Goal: Complete application form

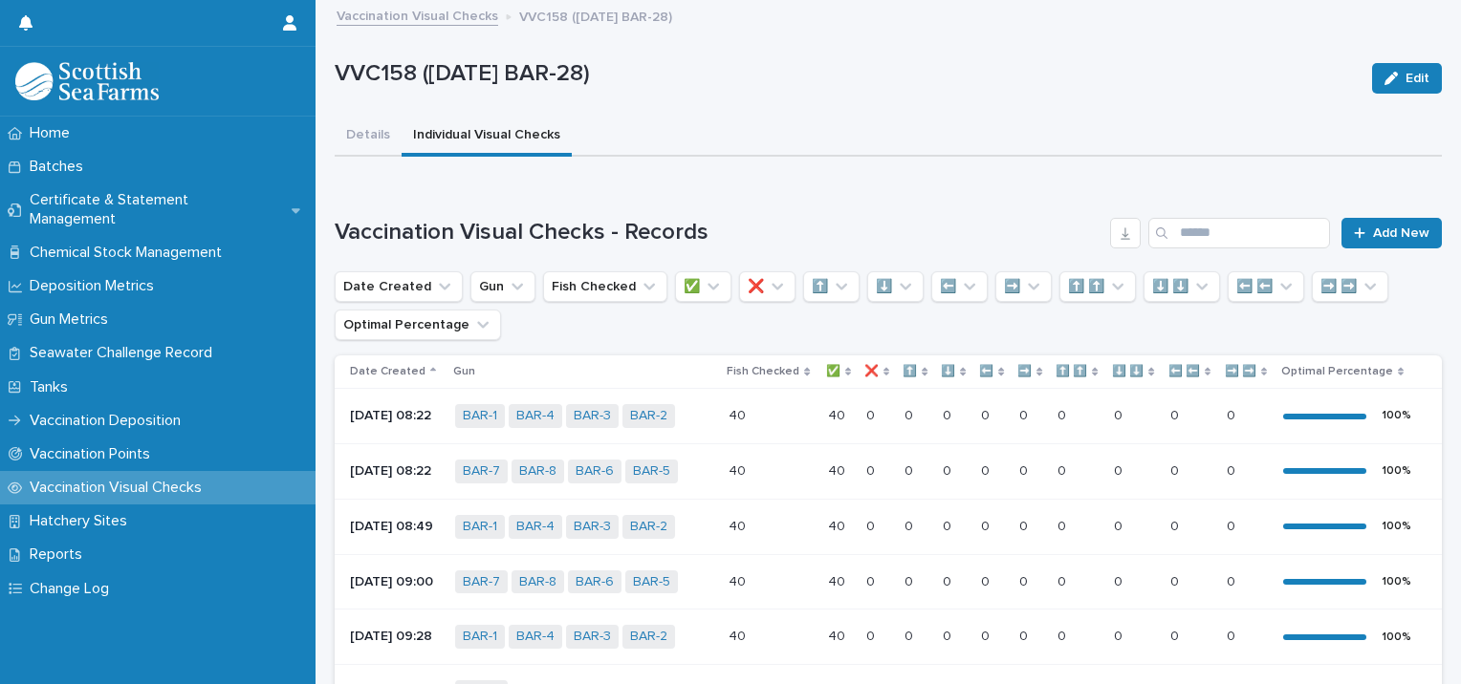
click at [1346, 222] on link "Add New" at bounding box center [1391, 233] width 100 height 31
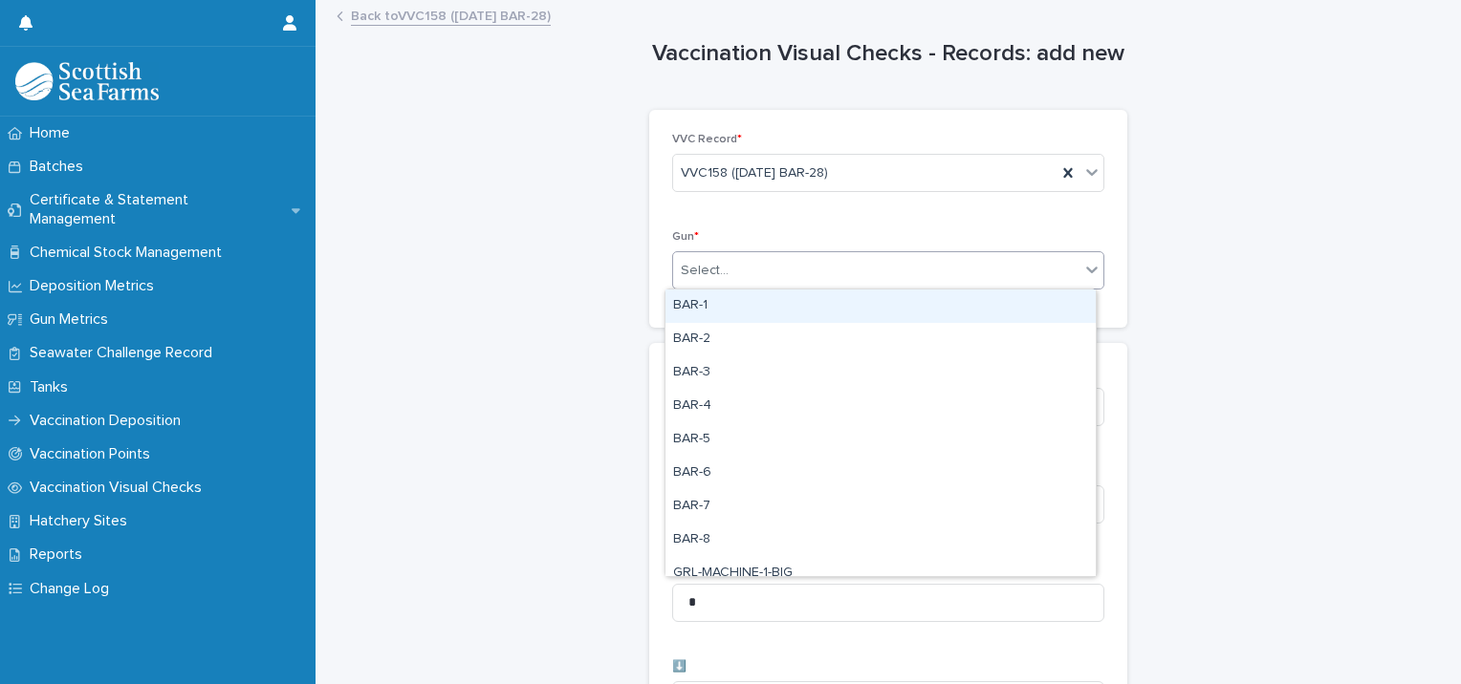
click at [823, 279] on div "Select..." at bounding box center [876, 271] width 406 height 32
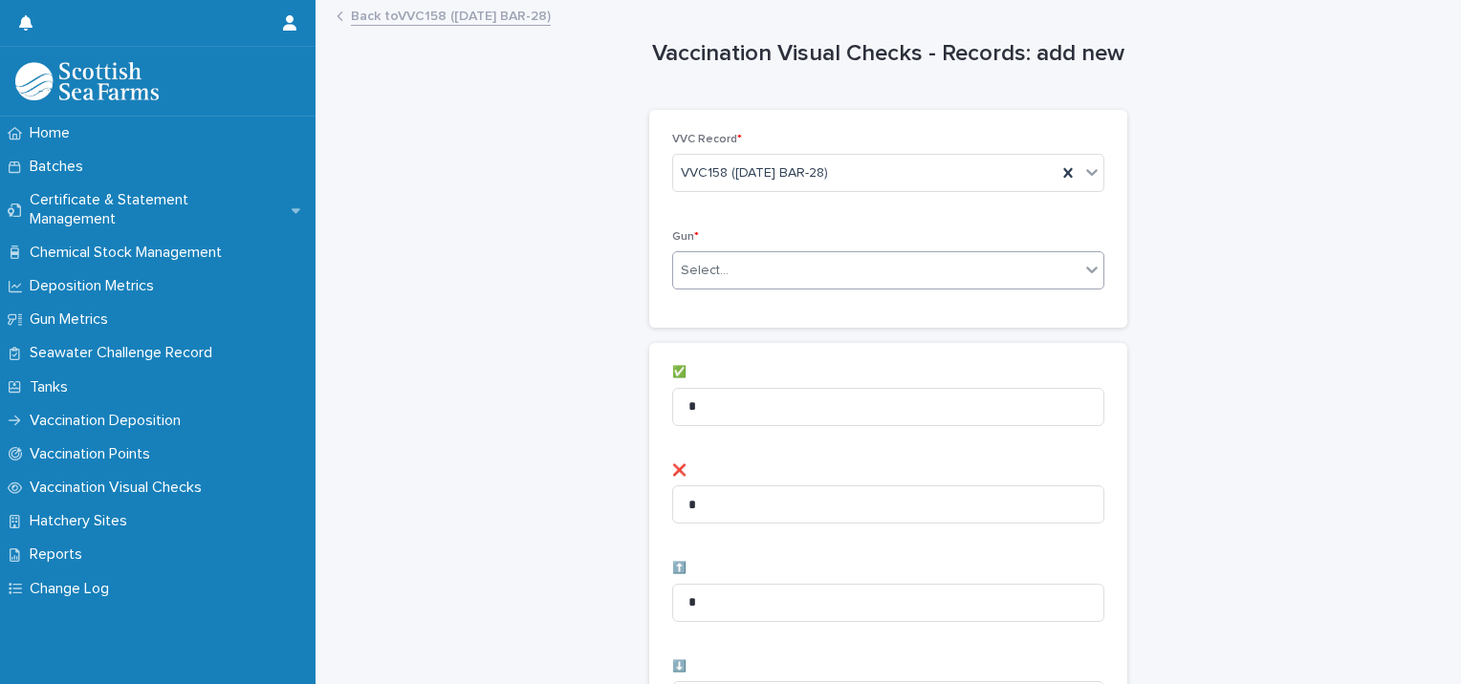
click at [822, 286] on div "Select..." at bounding box center [888, 270] width 432 height 38
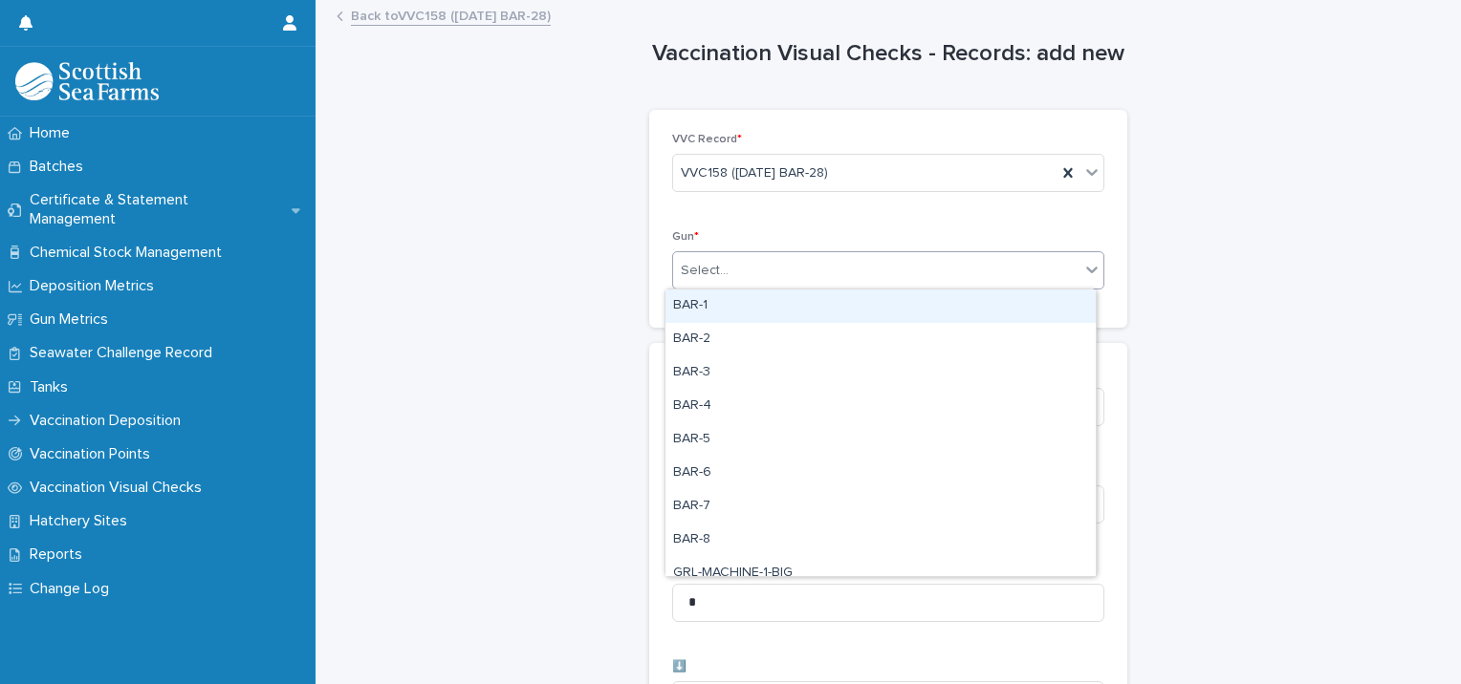
click at [795, 321] on div "BAR-1" at bounding box center [880, 306] width 430 height 33
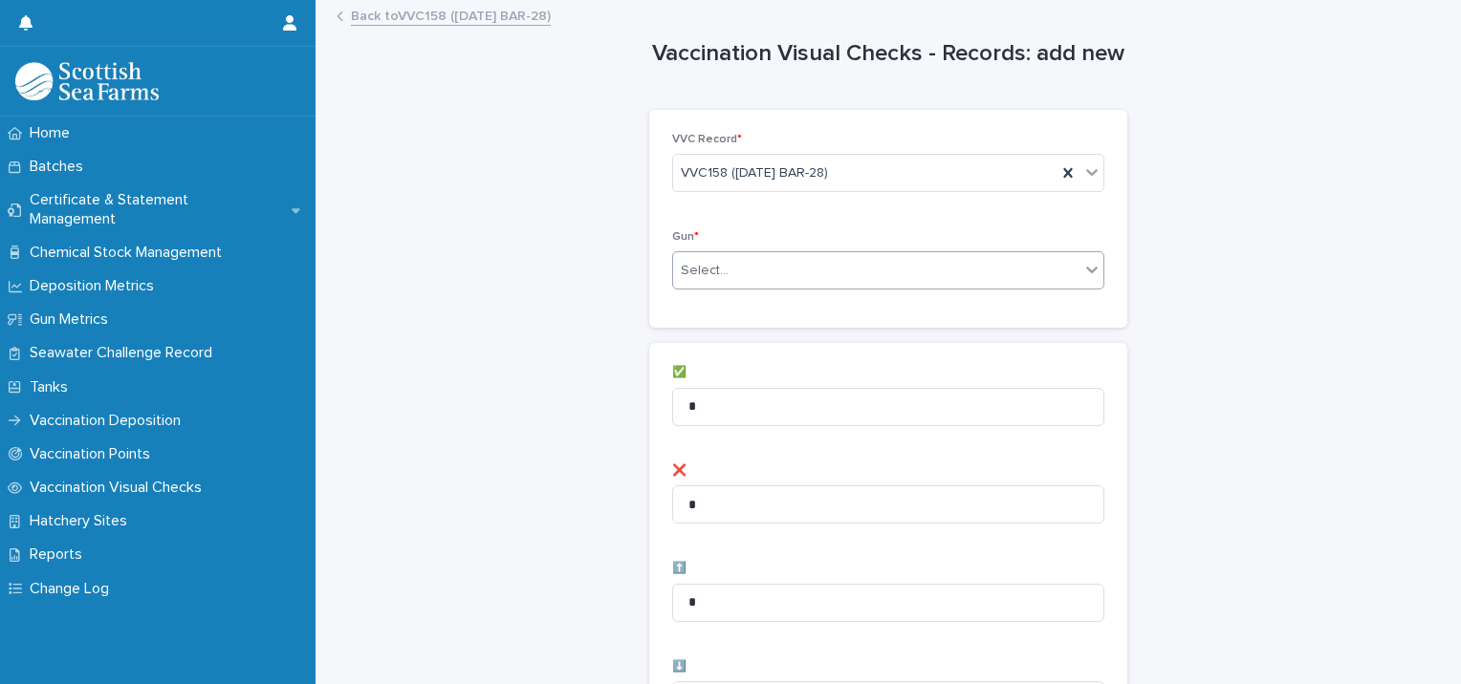
click at [834, 273] on div "Select..." at bounding box center [876, 271] width 406 height 32
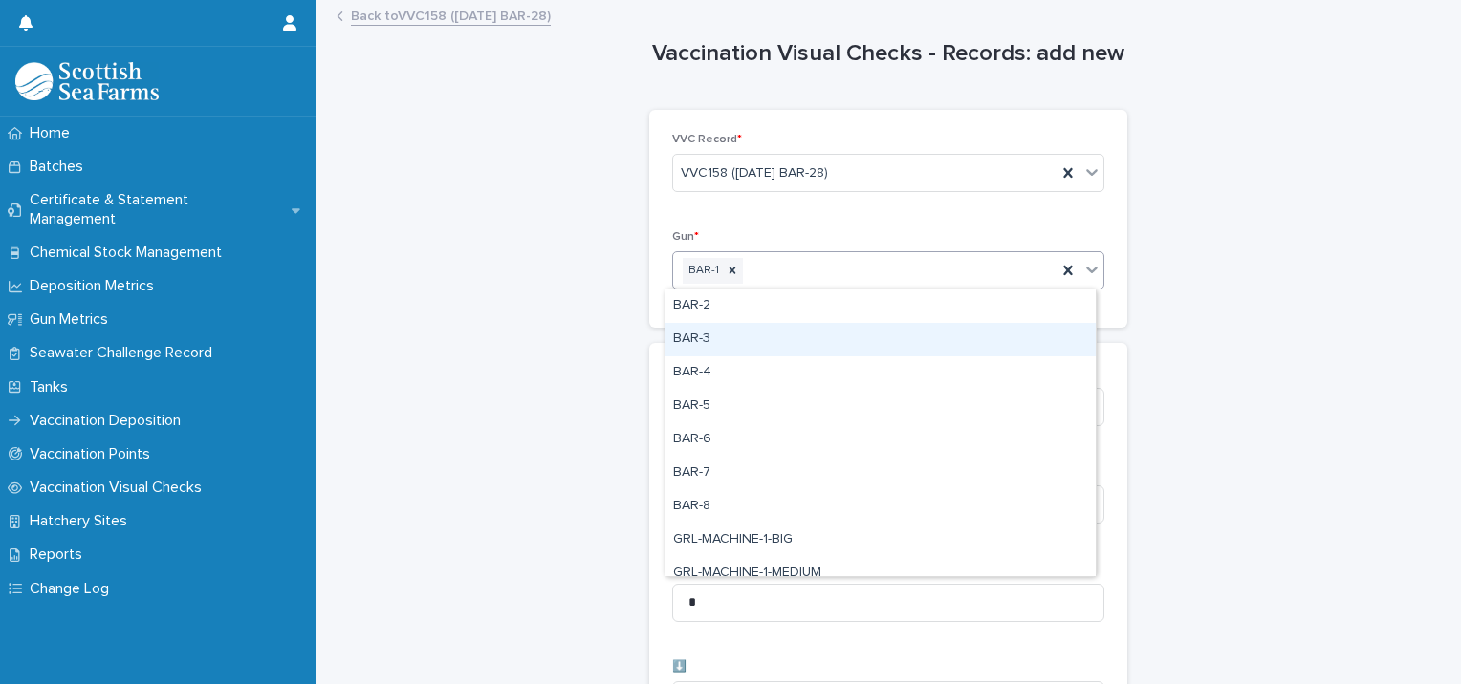
click at [830, 337] on div "BAR-3" at bounding box center [880, 339] width 430 height 33
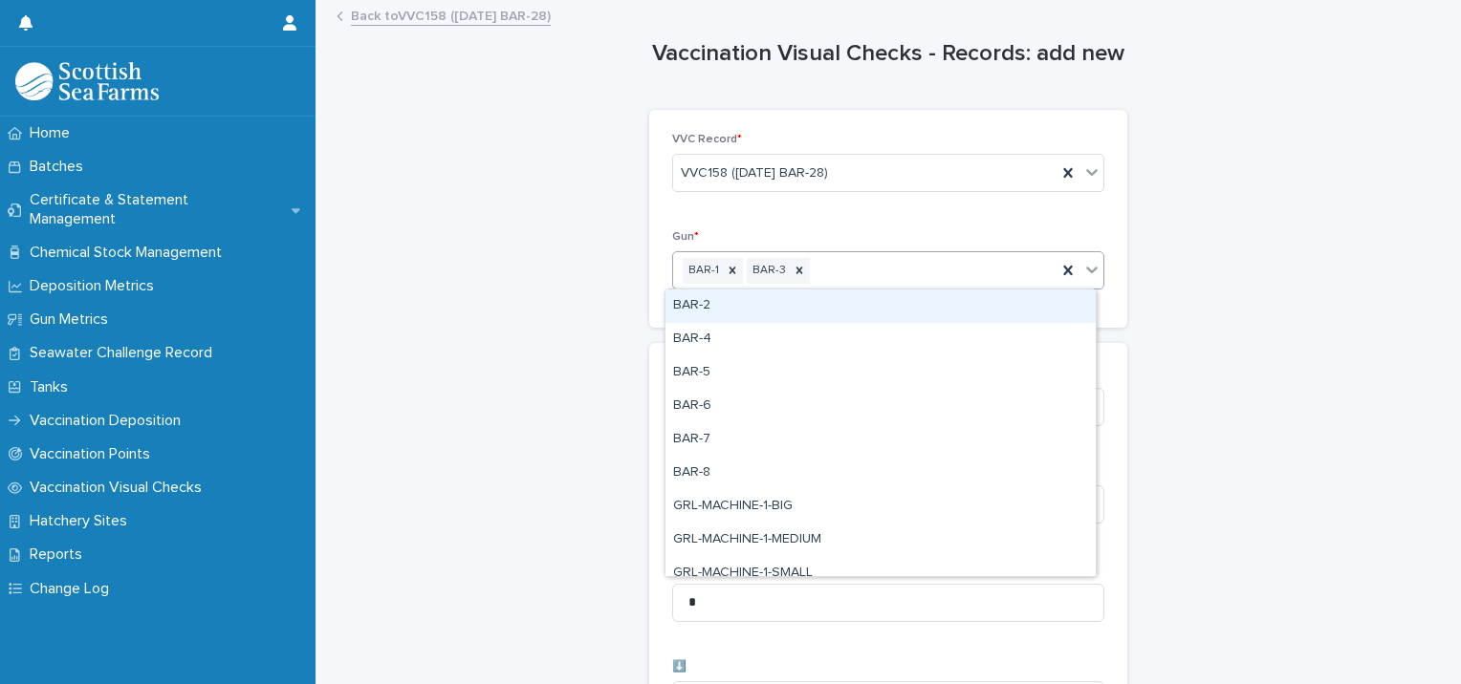
click at [873, 275] on div "BAR-1 BAR-3" at bounding box center [864, 270] width 383 height 33
click at [978, 271] on div "BAR-1 BAR-3" at bounding box center [864, 270] width 383 height 33
click at [1005, 281] on div "BAR-1 BAR-3" at bounding box center [864, 270] width 383 height 33
click at [999, 311] on div "BAR-2" at bounding box center [880, 306] width 430 height 33
click at [1014, 271] on div "BAR-1 BAR-2 BAR-3" at bounding box center [864, 270] width 383 height 33
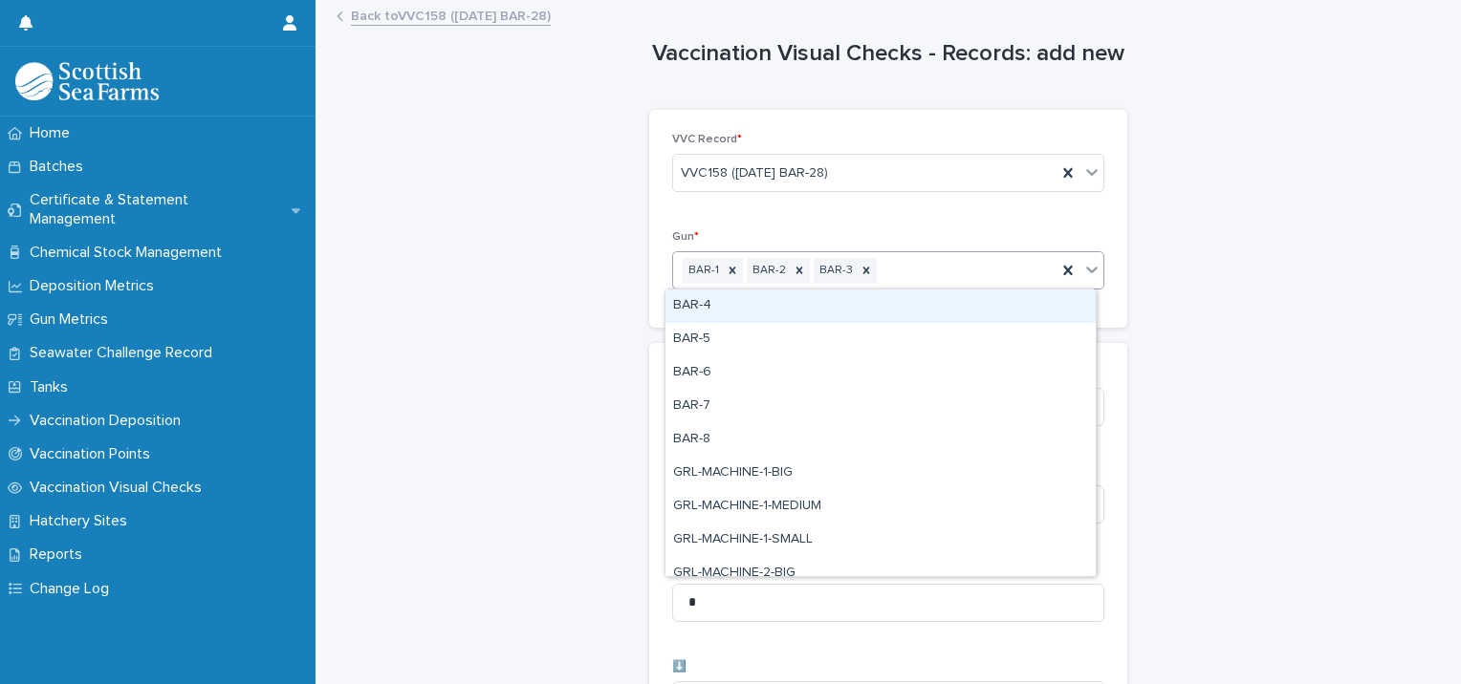
click at [981, 312] on div "BAR-4" at bounding box center [880, 306] width 430 height 33
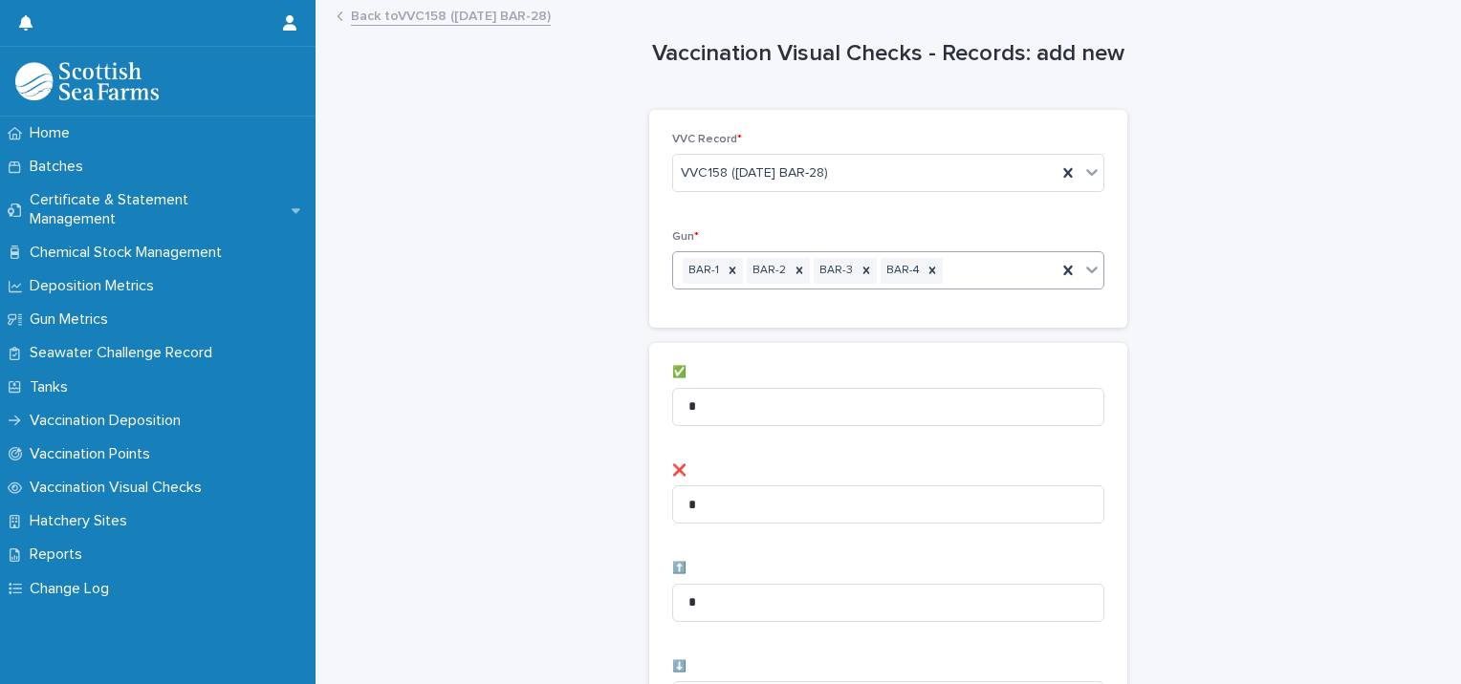
click at [990, 271] on div "BAR-1 BAR-2 BAR-3 BAR-4" at bounding box center [864, 270] width 383 height 33
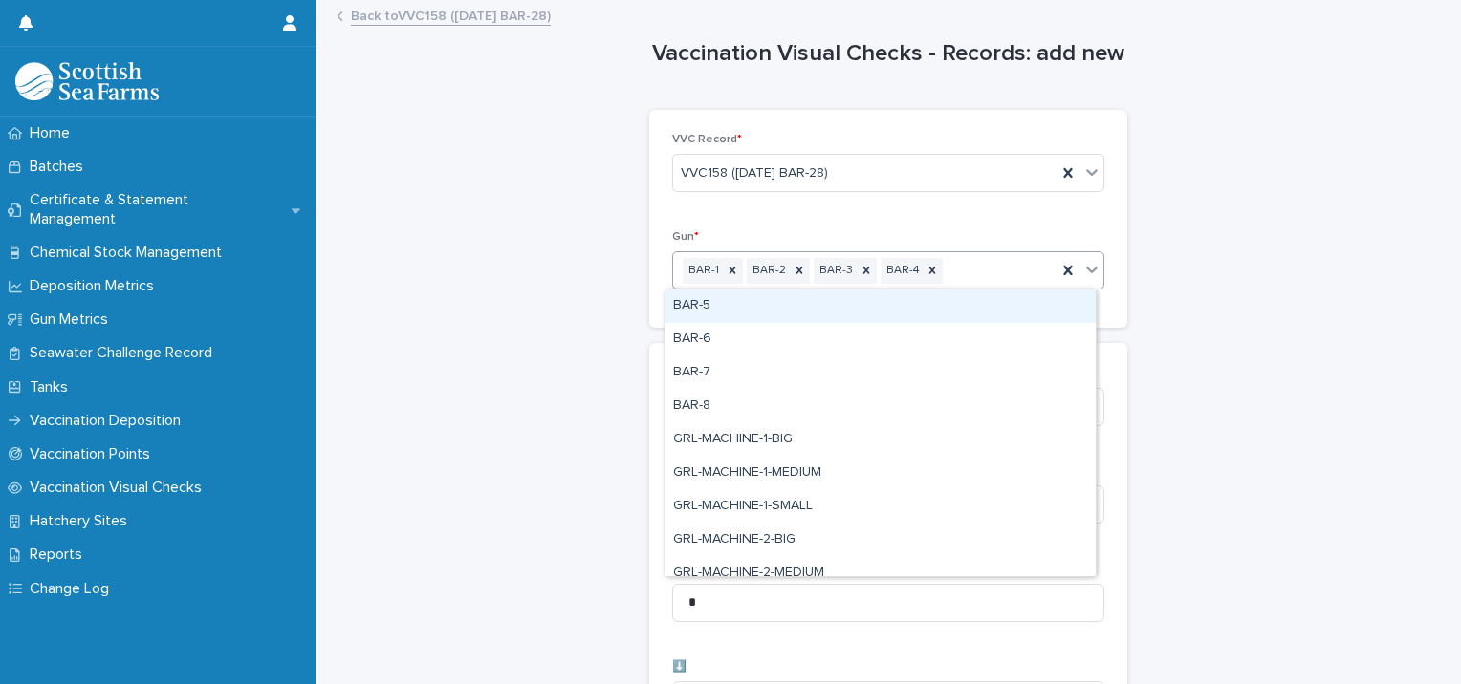
click at [986, 305] on div "BAR-5" at bounding box center [880, 306] width 430 height 33
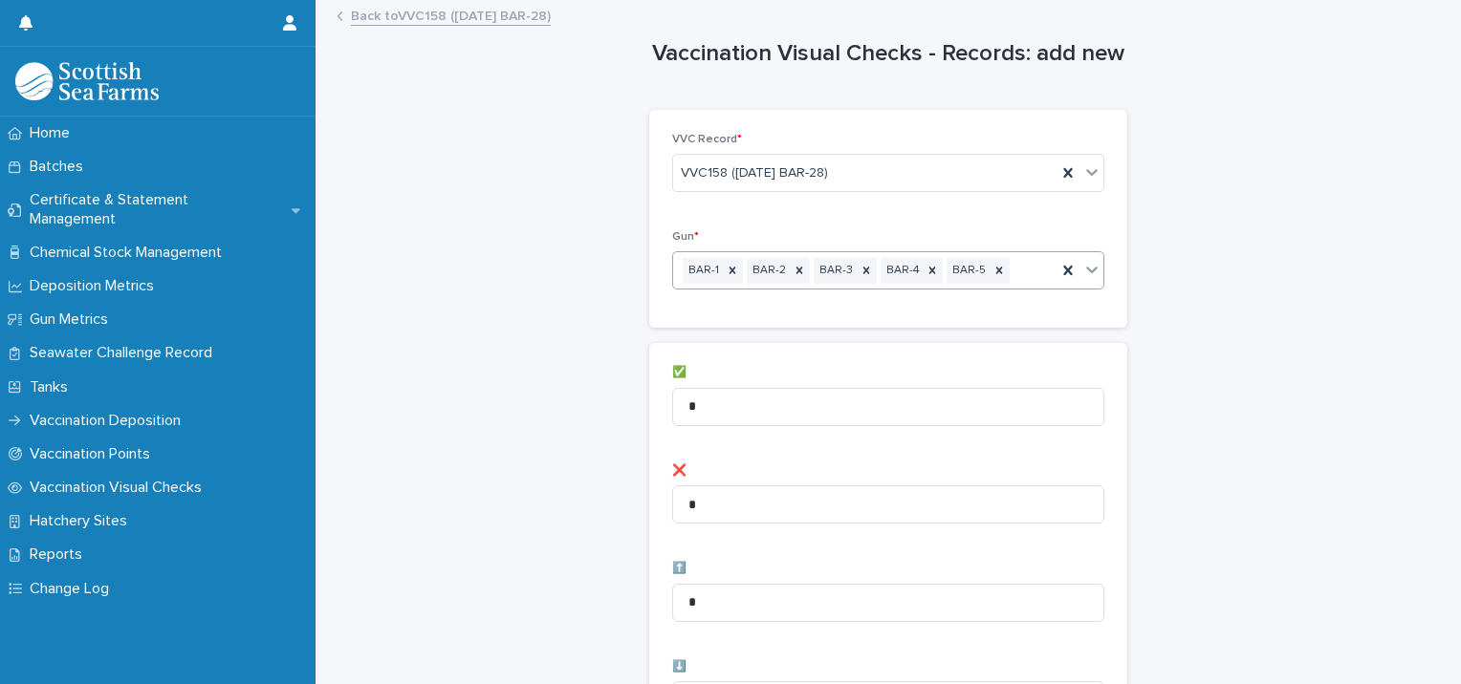
click at [1025, 271] on div "BAR-1 BAR-2 BAR-3 BAR-4 BAR-5" at bounding box center [864, 270] width 383 height 33
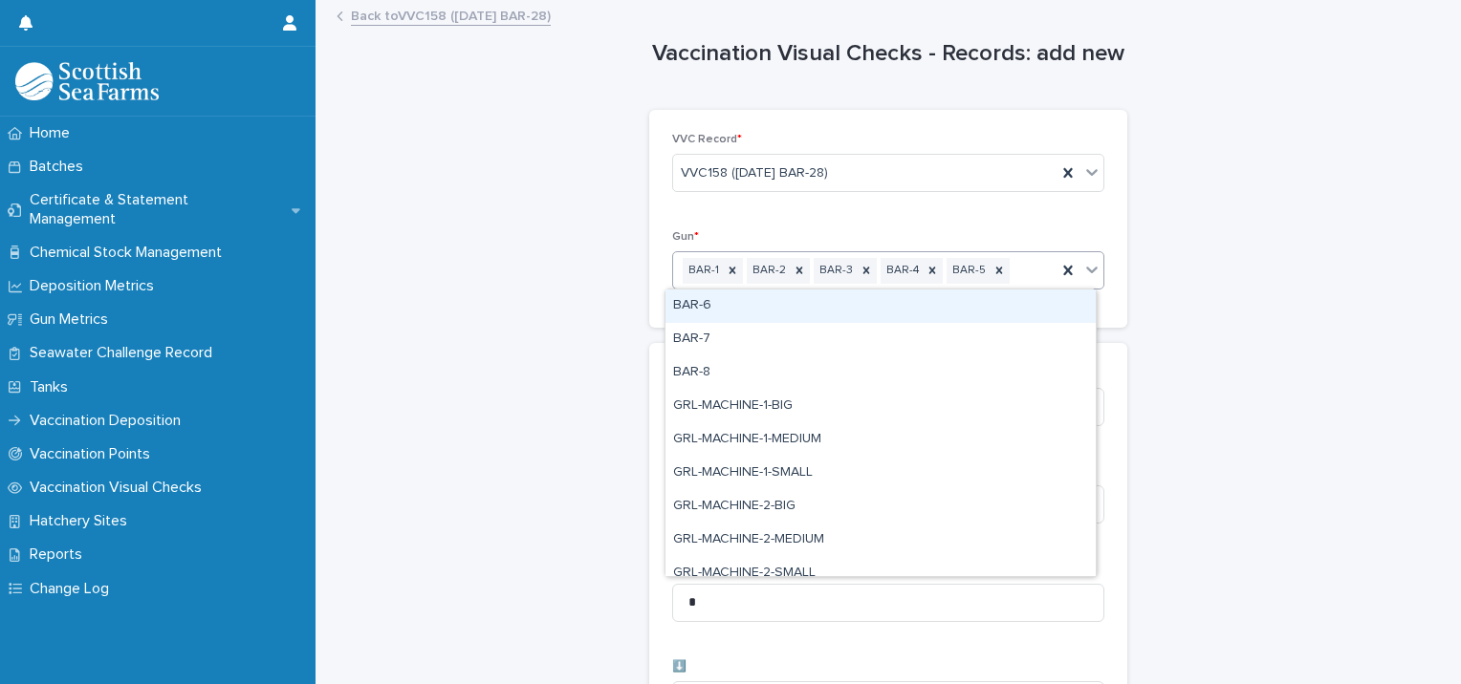
click at [1010, 302] on div "BAR-6" at bounding box center [880, 306] width 430 height 33
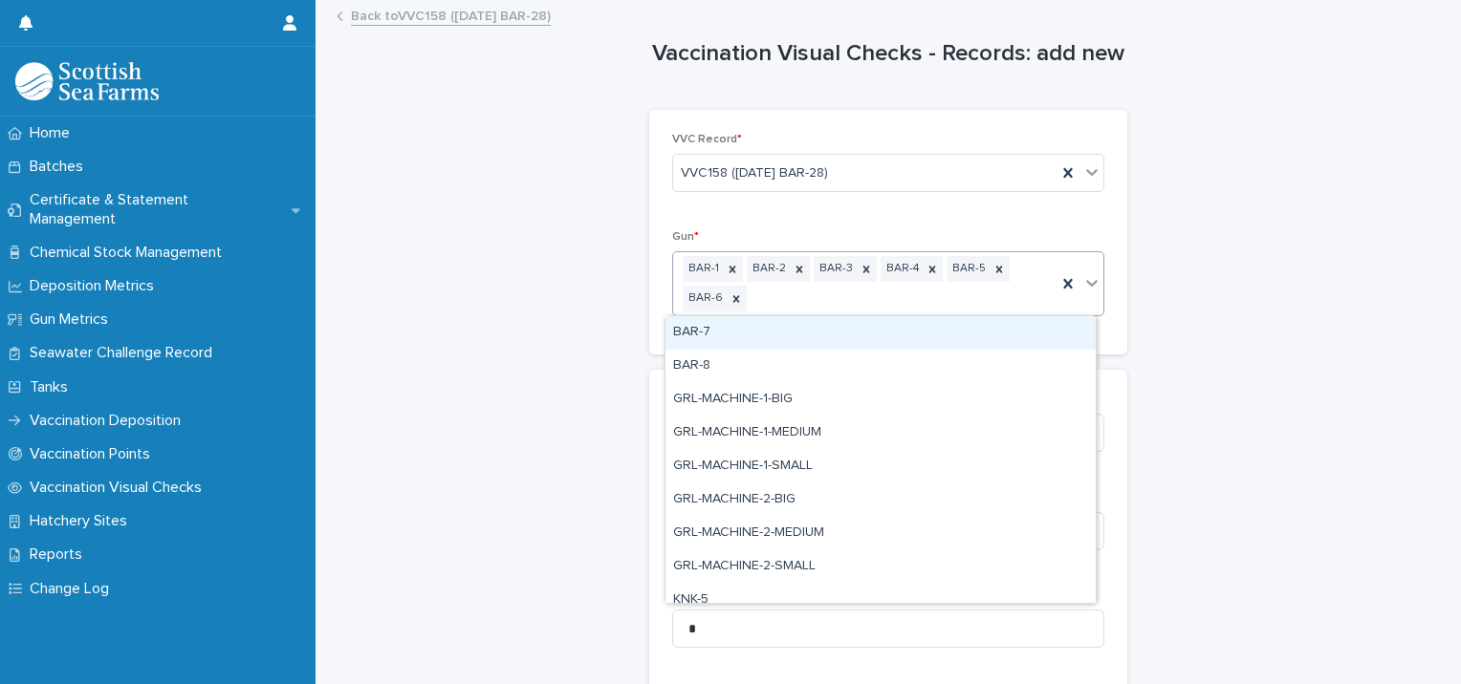
click at [1021, 279] on div "BAR-1 BAR-2 BAR-3 BAR-4 BAR-5 BAR-6" at bounding box center [864, 283] width 383 height 63
click at [1000, 327] on div "BAR-7" at bounding box center [880, 332] width 430 height 33
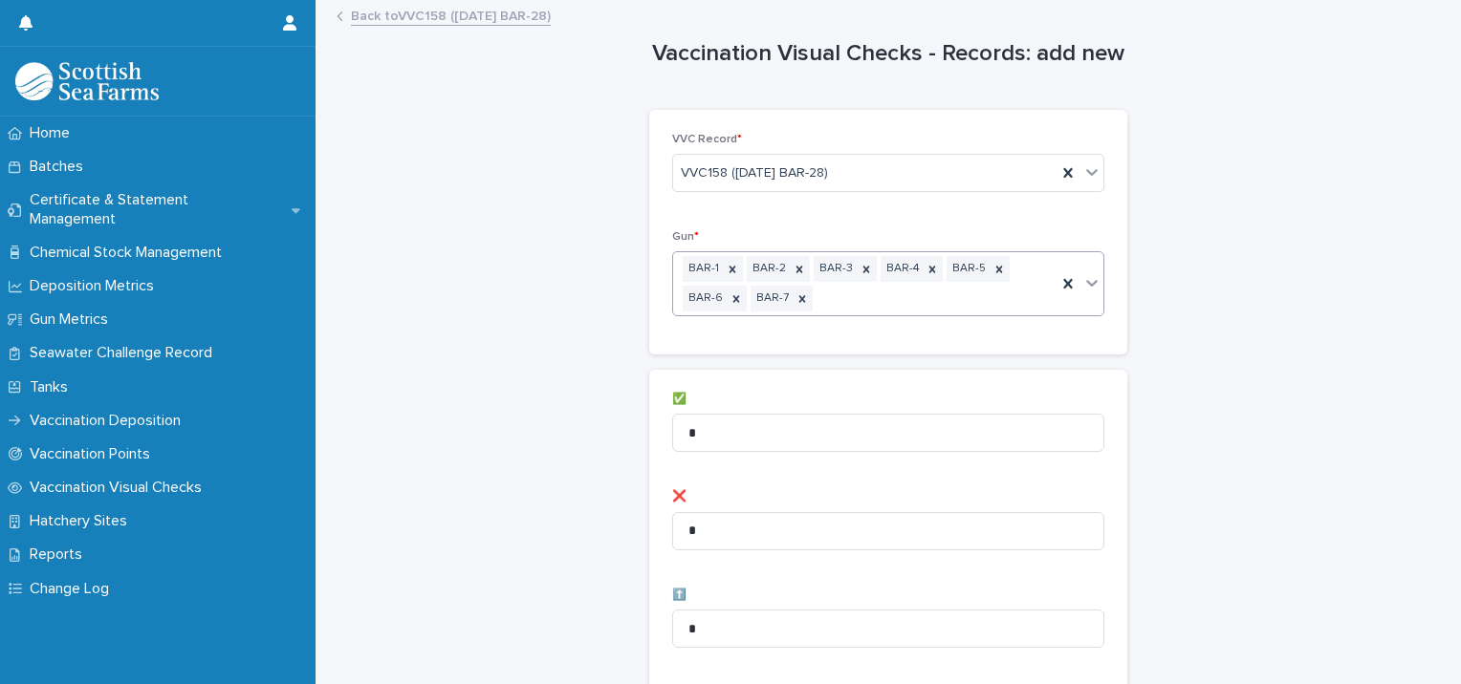
click at [1006, 292] on div "BAR-1 BAR-2 BAR-3 BAR-4 BAR-5 BAR-6 BAR-7" at bounding box center [864, 283] width 383 height 63
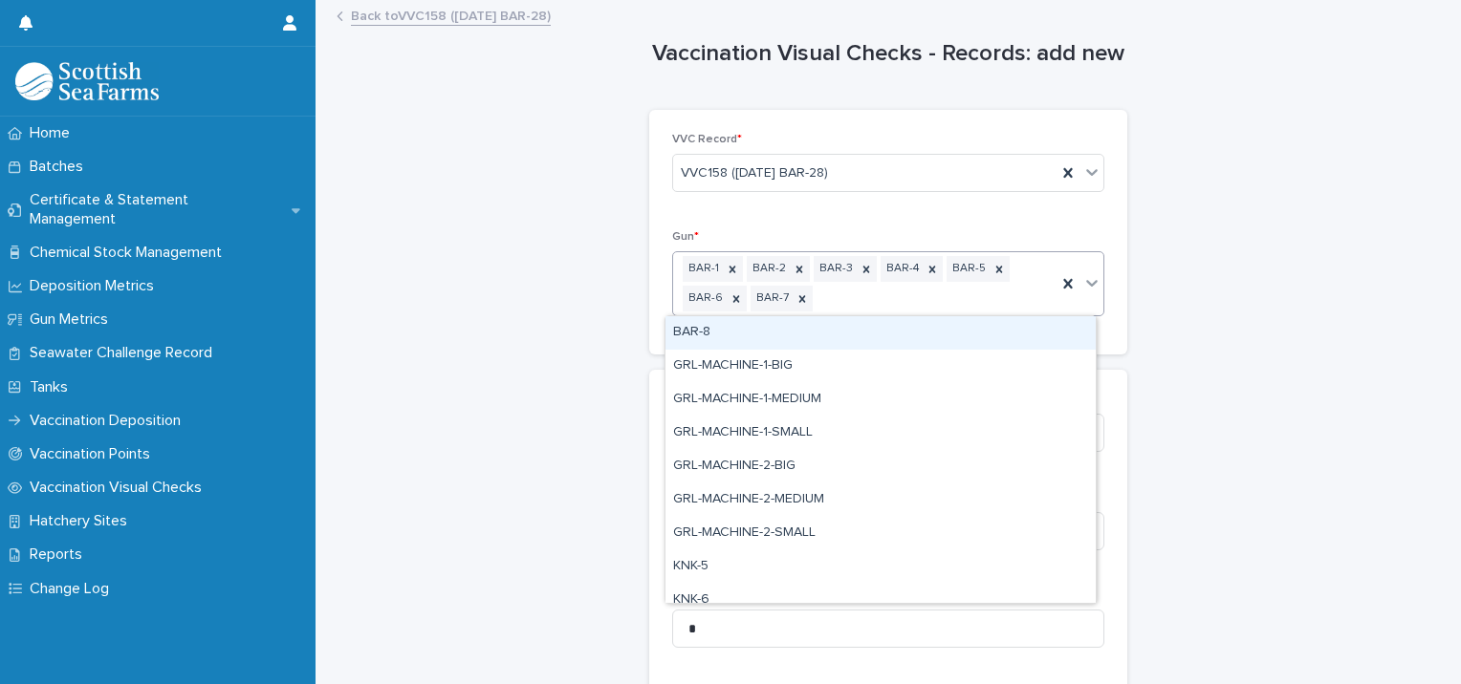
click at [990, 334] on div "BAR-8" at bounding box center [880, 332] width 430 height 33
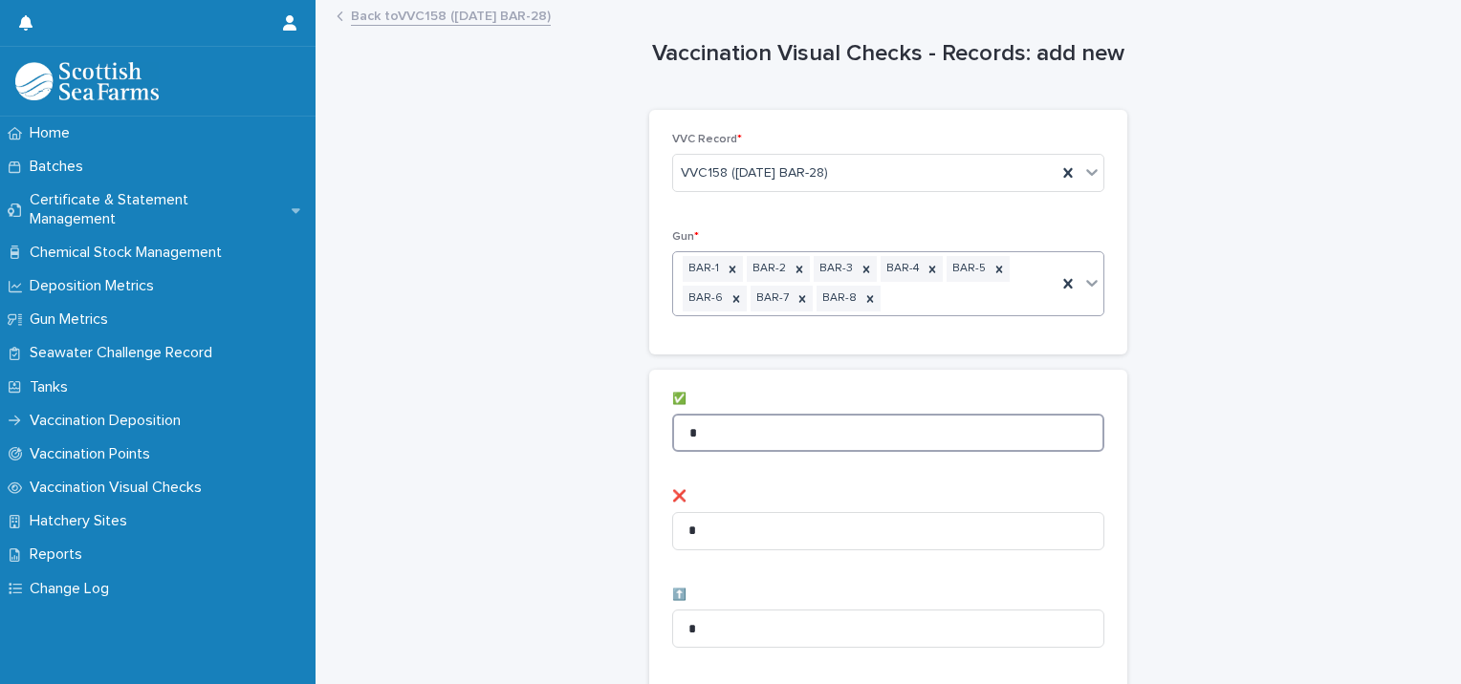
drag, startPoint x: 715, startPoint y: 432, endPoint x: 610, endPoint y: 441, distance: 105.5
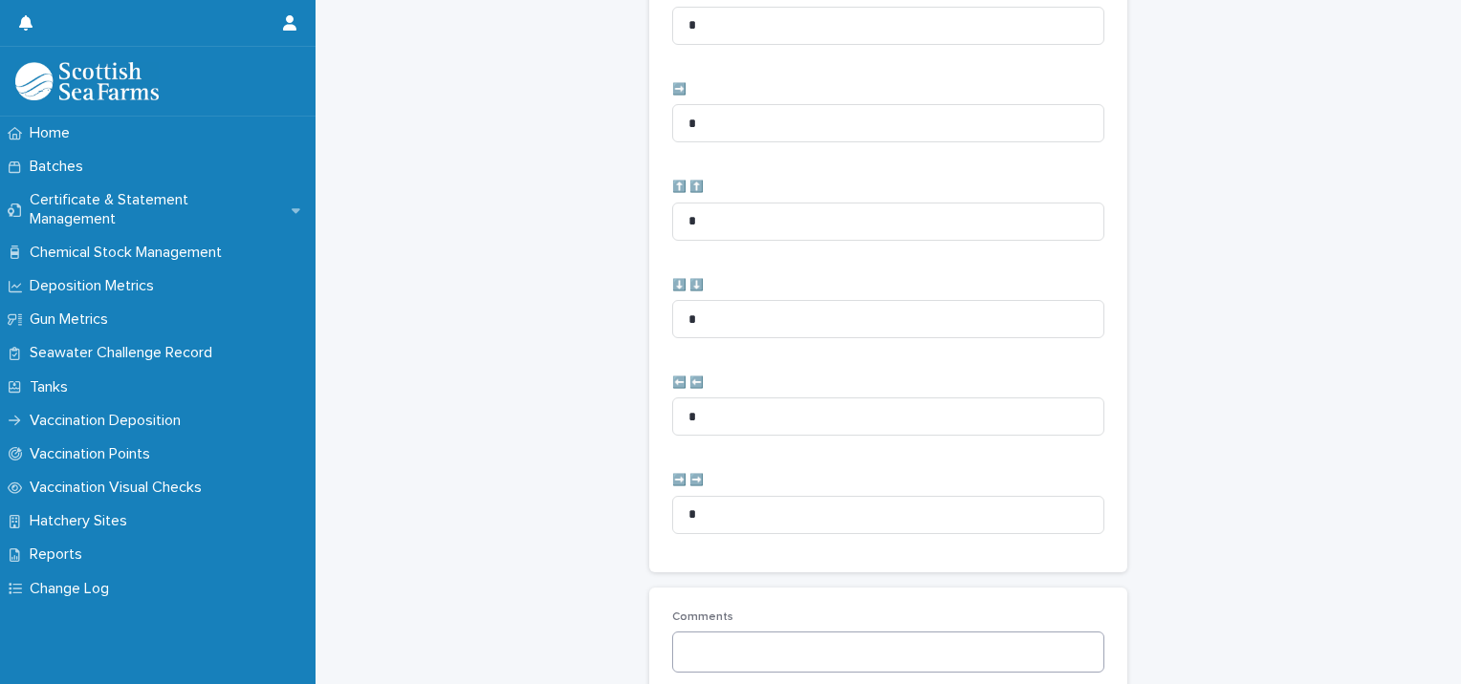
scroll to position [981, 0]
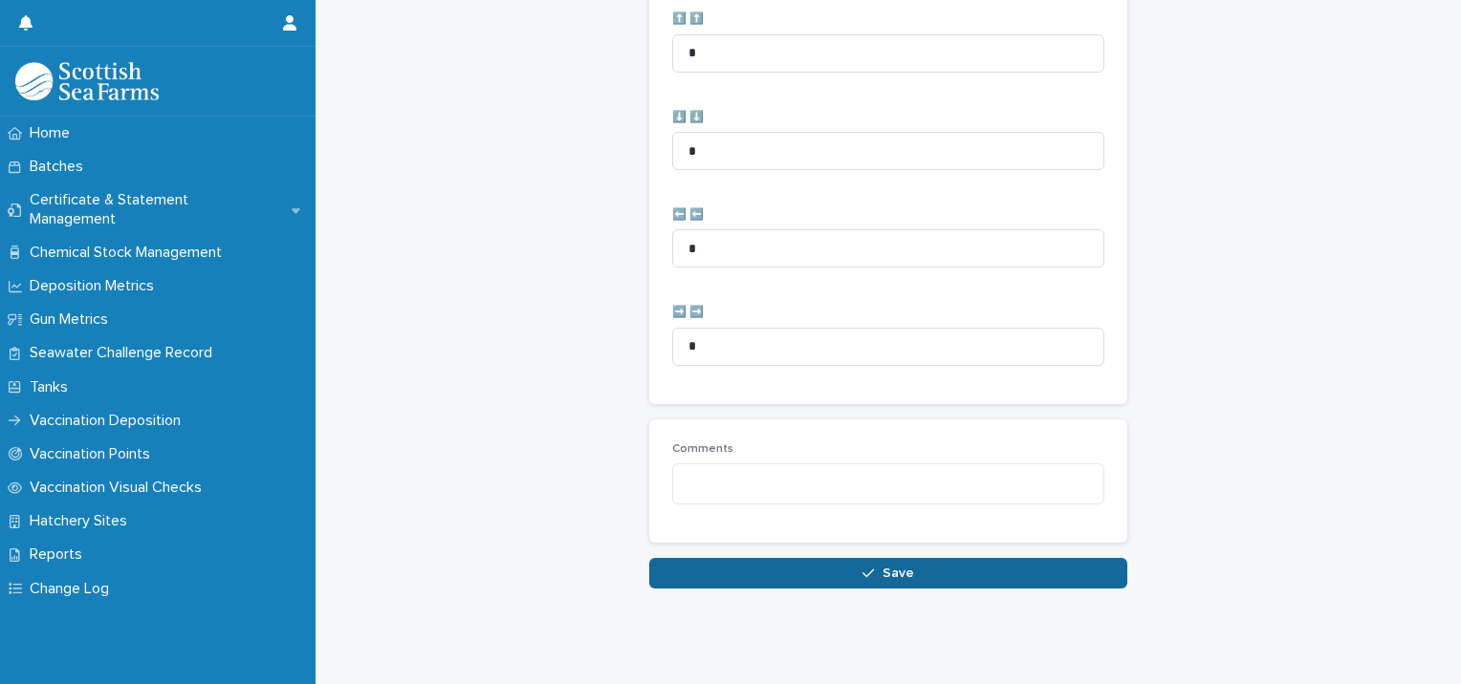
type input "**"
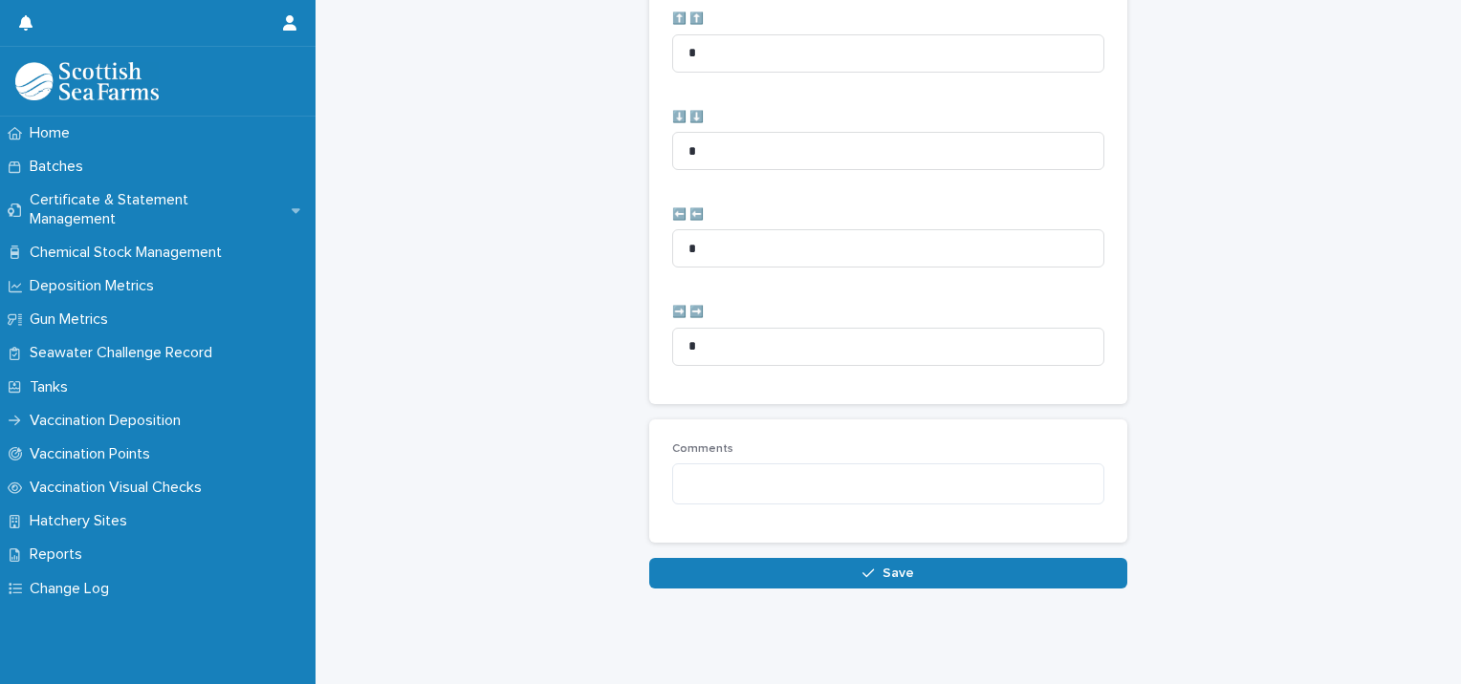
click at [723, 558] on button "Save" at bounding box center [888, 573] width 478 height 31
